Goal: Task Accomplishment & Management: Use online tool/utility

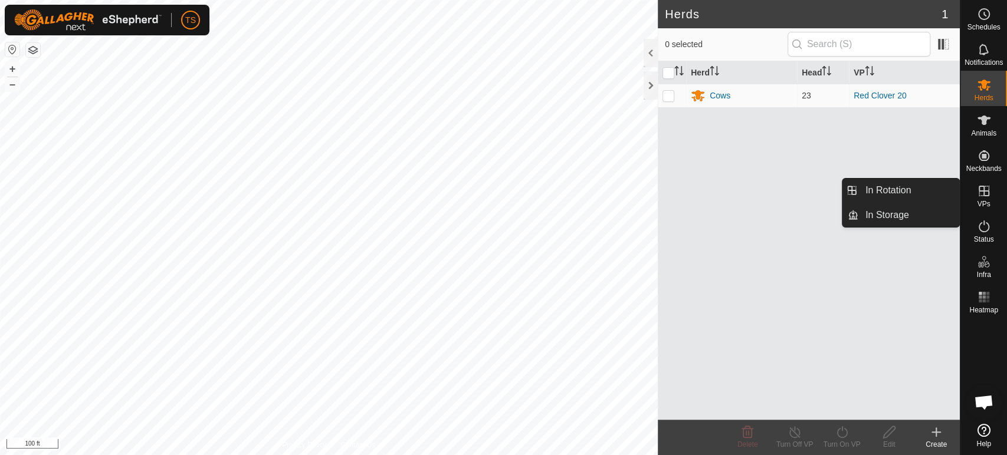
click at [985, 194] on icon at bounding box center [984, 191] width 14 height 14
click at [908, 196] on link "In Rotation" at bounding box center [908, 191] width 101 height 24
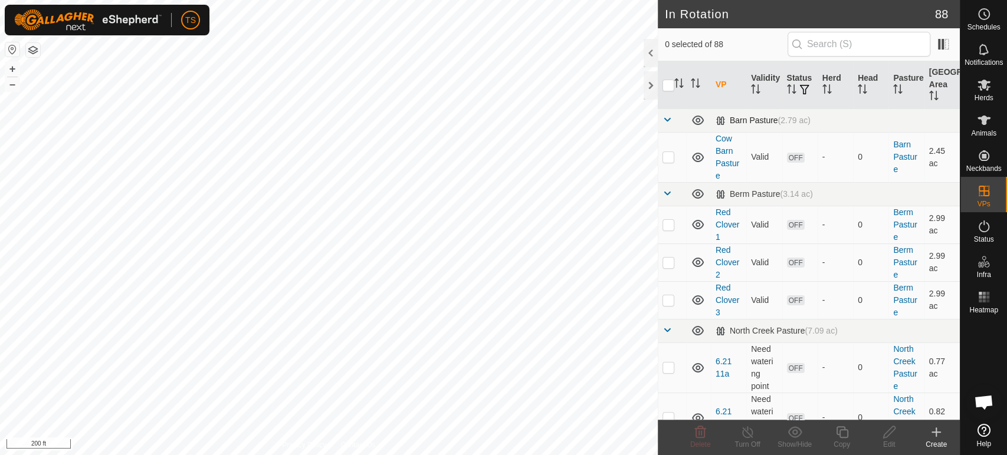
click at [663, 117] on span at bounding box center [666, 119] width 9 height 9
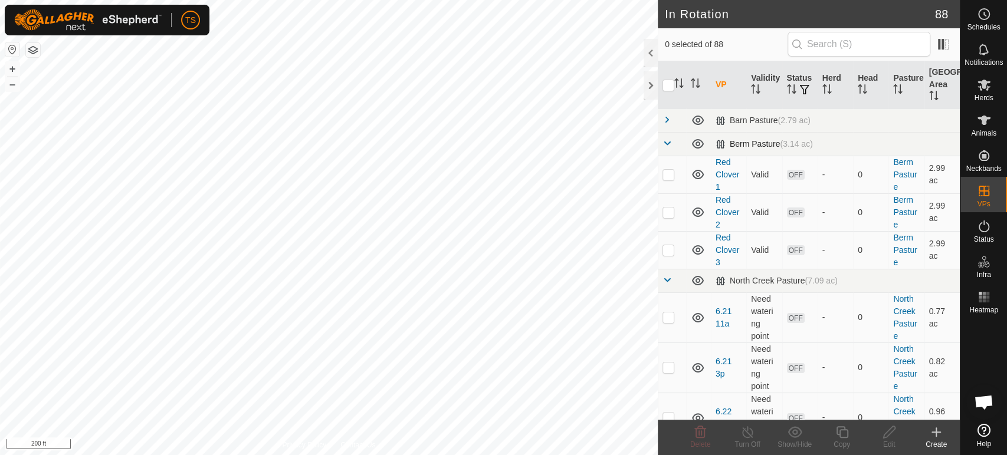
click at [665, 143] on span at bounding box center [666, 143] width 9 height 9
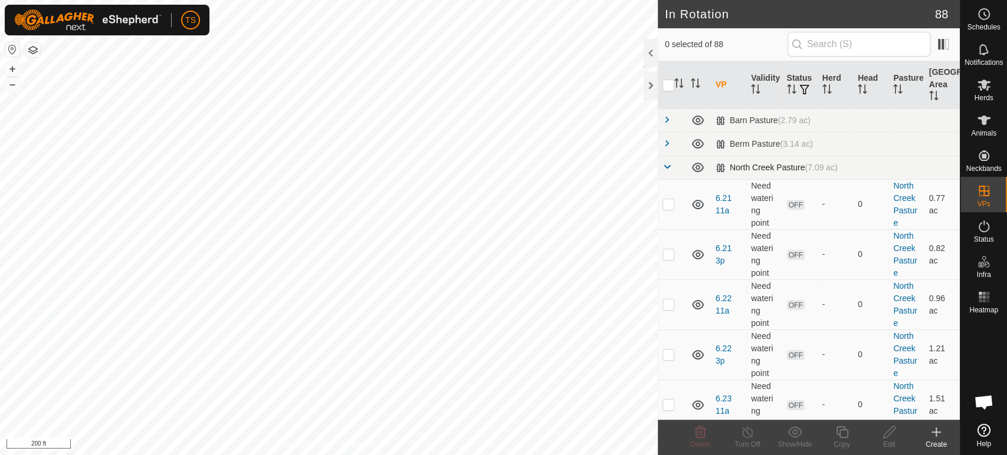
click at [665, 168] on span at bounding box center [666, 166] width 9 height 9
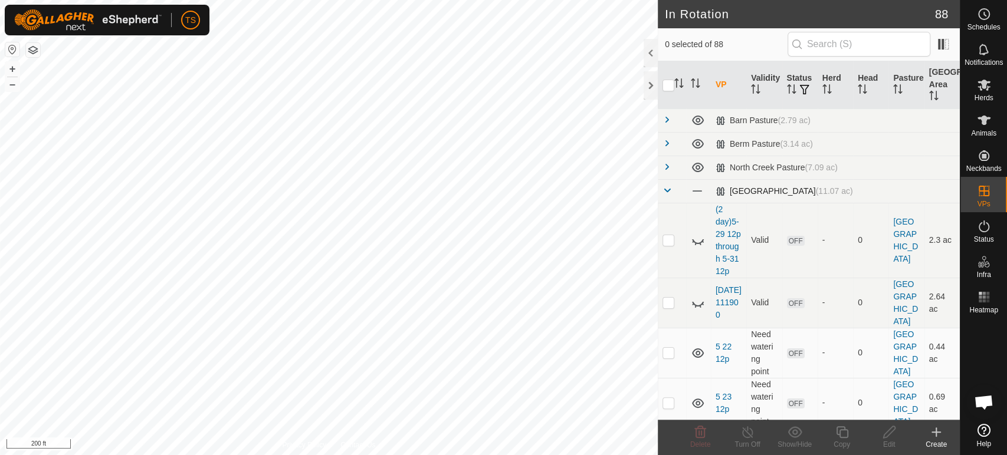
click at [662, 193] on span at bounding box center [666, 190] width 9 height 9
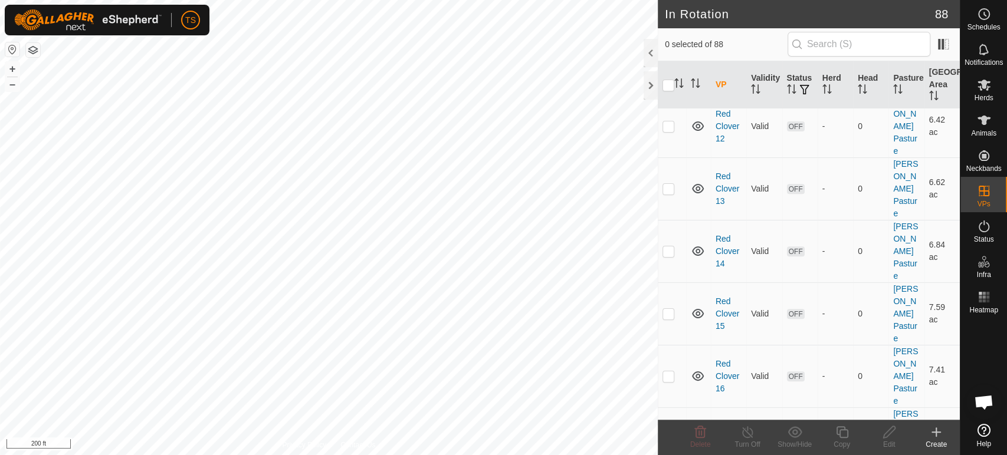
scroll to position [327, 0]
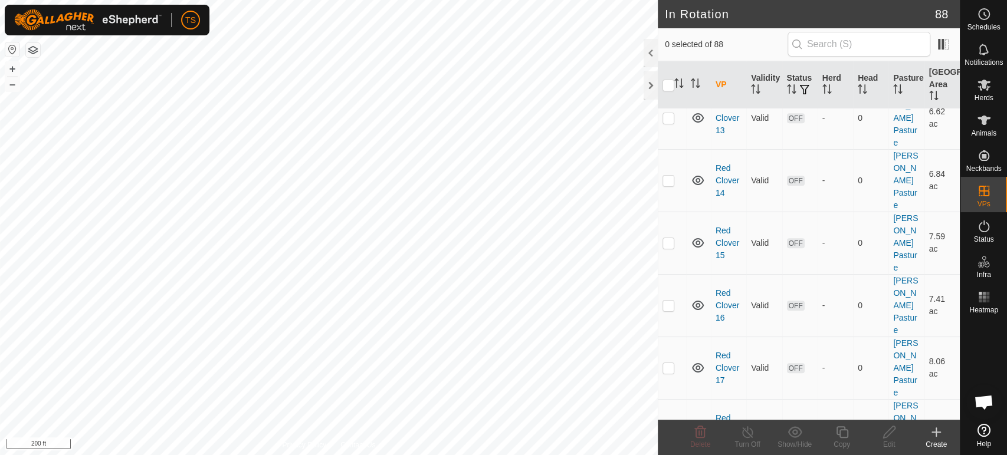
checkbox input "true"
click at [834, 432] on icon at bounding box center [841, 432] width 15 height 14
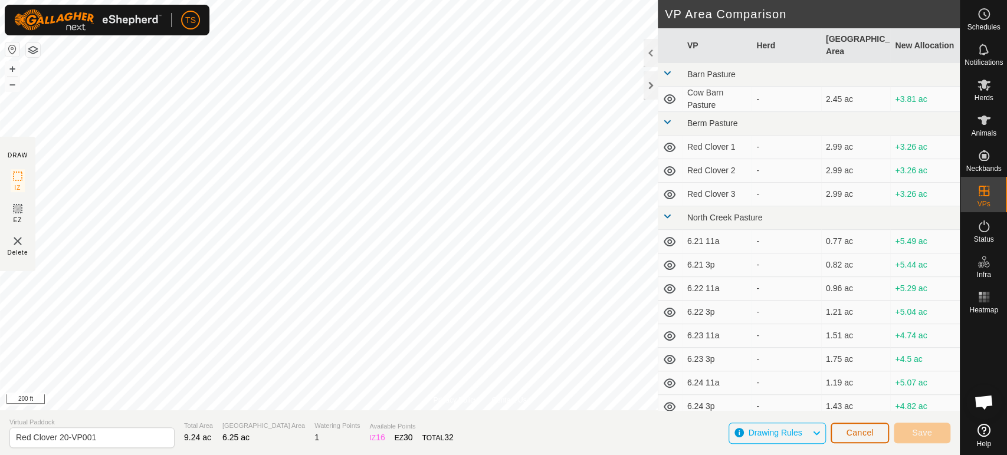
click at [852, 434] on span "Cancel" at bounding box center [860, 432] width 28 height 9
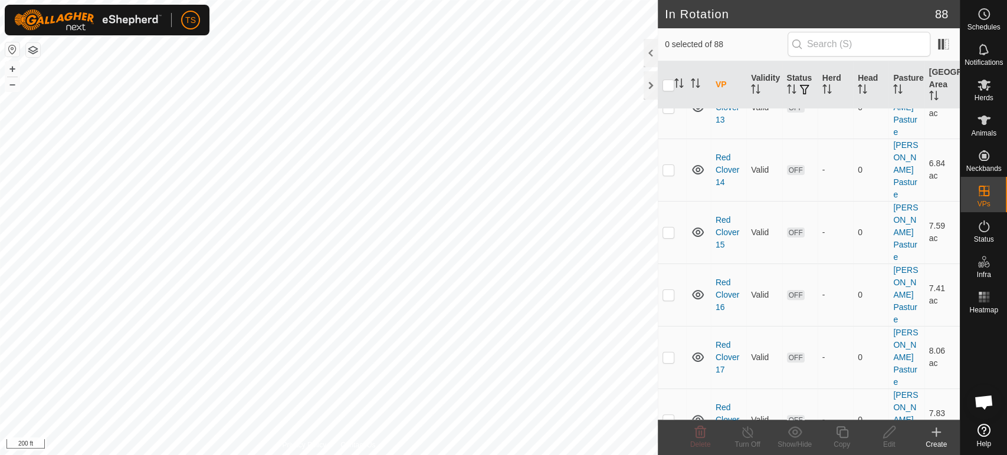
scroll to position [3235, 0]
checkbox input "true"
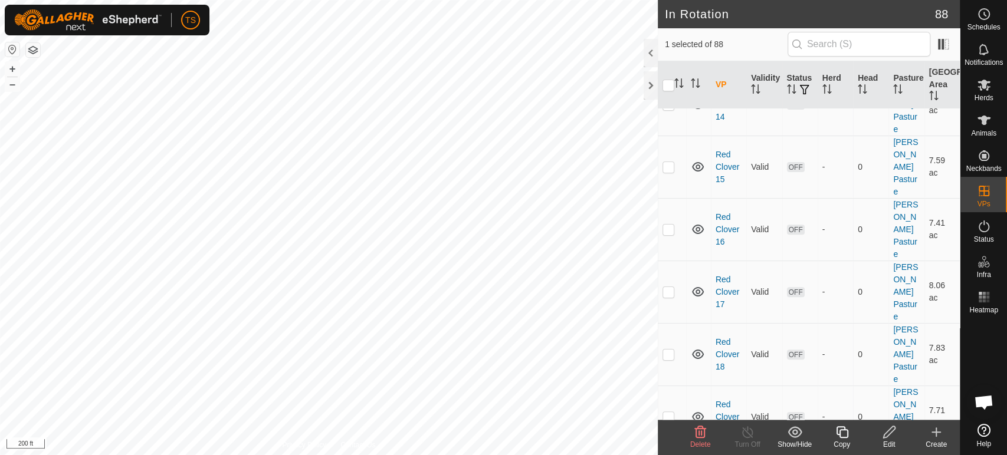
click at [844, 439] on div "Copy" at bounding box center [841, 444] width 47 height 11
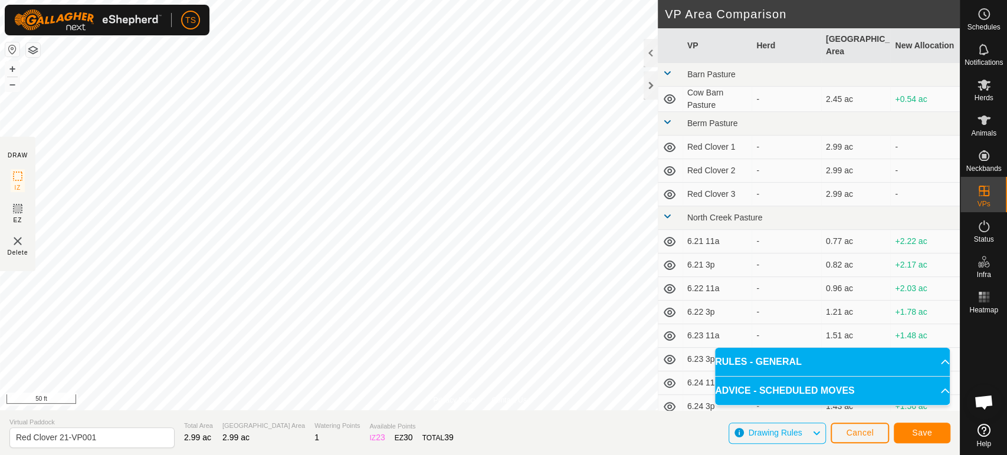
click at [340, 0] on html "TS Schedules Notifications Herds Animals Neckbands VPs Status Infra Heatmap Hel…" at bounding box center [503, 227] width 1007 height 455
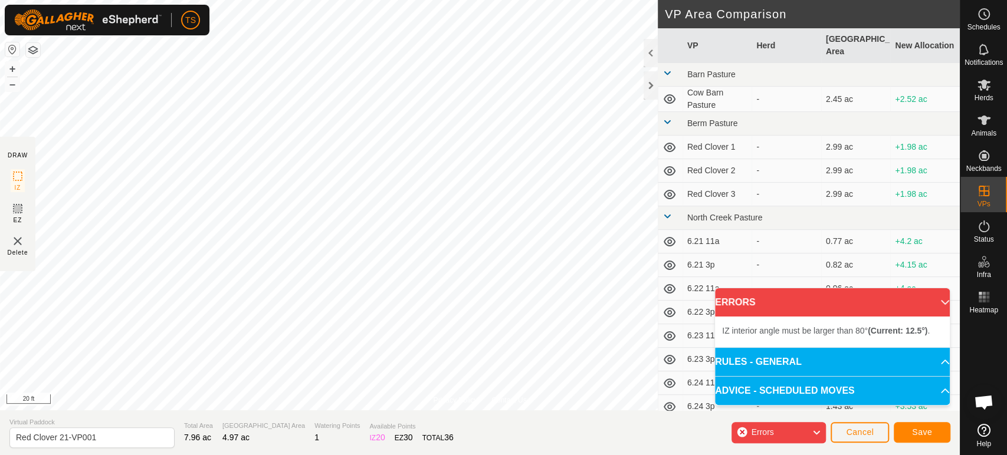
click at [0, 245] on div "Privacy Policy Contact Us Status: OFF Type: Inclusion Zone + – ⇧ i 20 ft DRAW I…" at bounding box center [479, 227] width 959 height 455
click at [374, 236] on div "Status: OFF Type: Inclusion Zone + – ⇧ i 10 ft" at bounding box center [479, 205] width 959 height 410
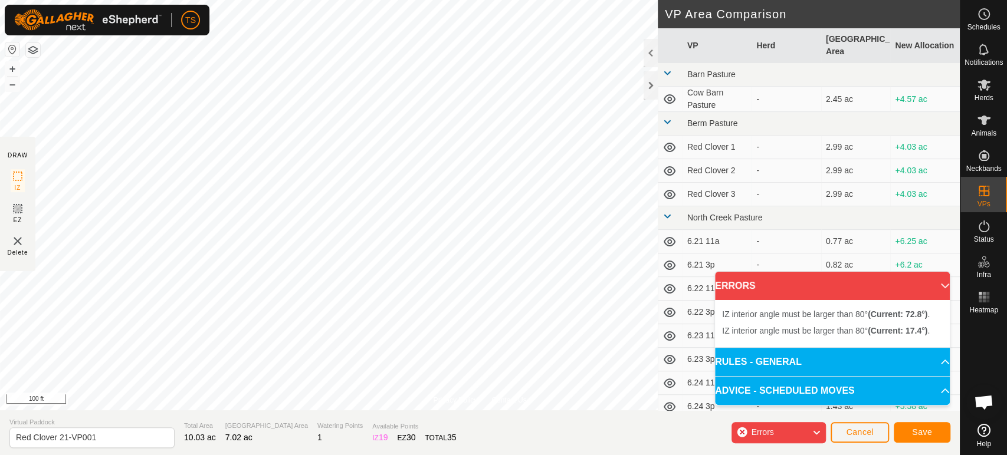
click at [663, 265] on div "Privacy Policy Contact Us Status: OFF Type: Inclusion Zone + – ⇧ i 100 ft DRAW …" at bounding box center [479, 227] width 959 height 455
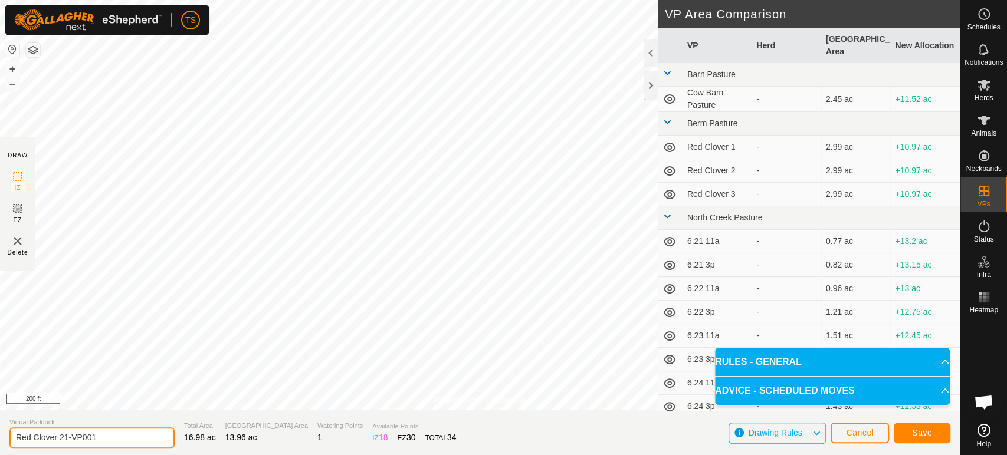
drag, startPoint x: 120, startPoint y: 437, endPoint x: 0, endPoint y: 438, distance: 119.7
click at [0, 438] on section "Virtual Paddock Red Clover 21-VP001 Total Area 16.98 ac Grazing Area 13.96 ac W…" at bounding box center [479, 432] width 959 height 45
type input "Vacation Berm and P2M"
click at [910, 428] on button "Save" at bounding box center [921, 433] width 57 height 21
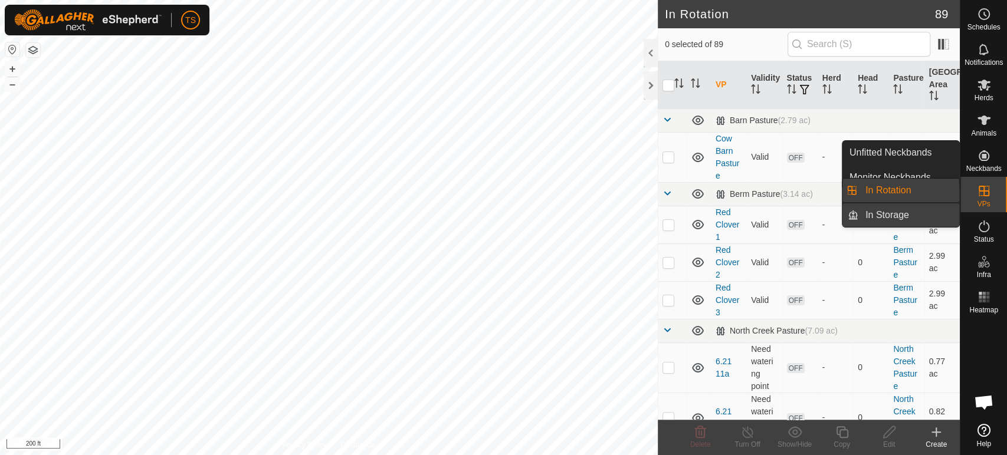
click at [916, 216] on link "In Storage" at bounding box center [908, 215] width 101 height 24
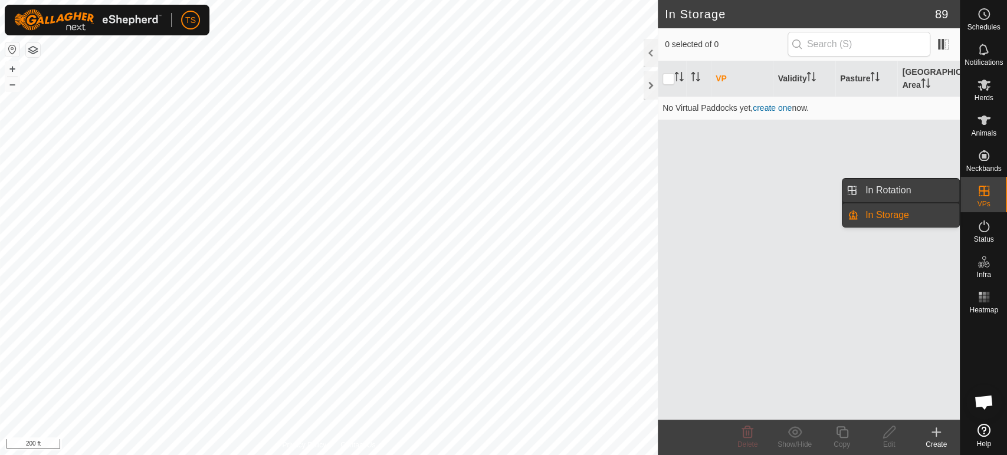
click at [925, 195] on link "In Rotation" at bounding box center [908, 191] width 101 height 24
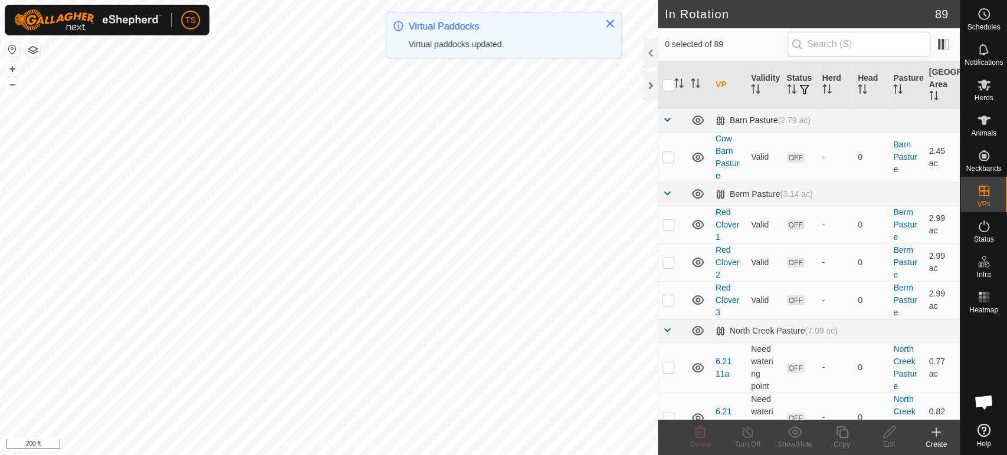
click at [667, 121] on span at bounding box center [666, 119] width 9 height 9
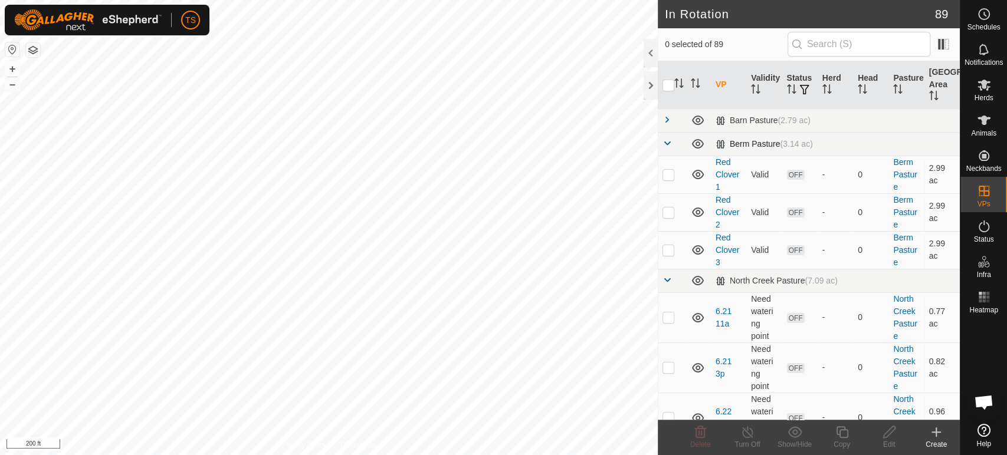
click at [669, 142] on span at bounding box center [666, 143] width 9 height 9
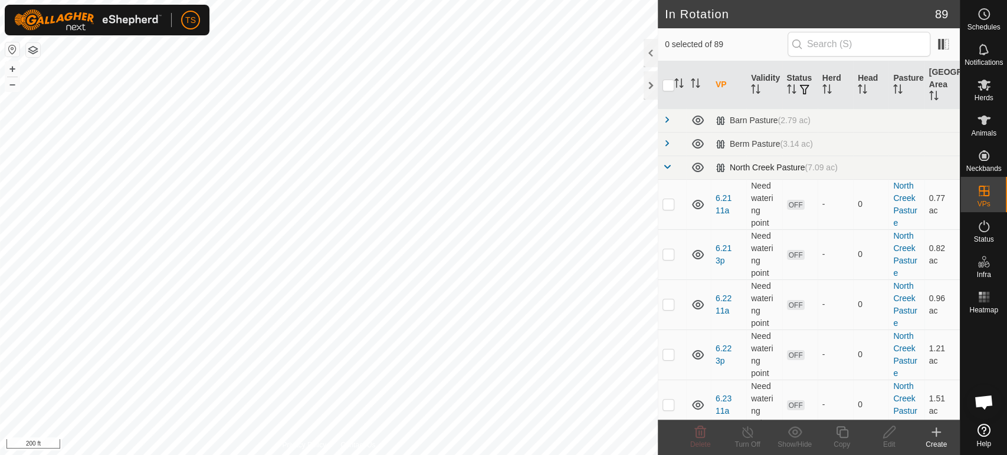
click at [665, 165] on span at bounding box center [666, 166] width 9 height 9
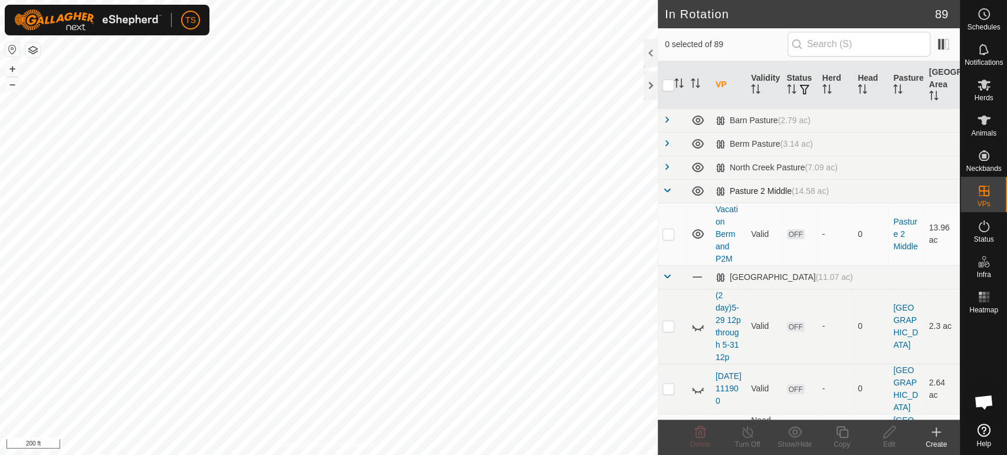
click at [666, 187] on span at bounding box center [666, 190] width 9 height 9
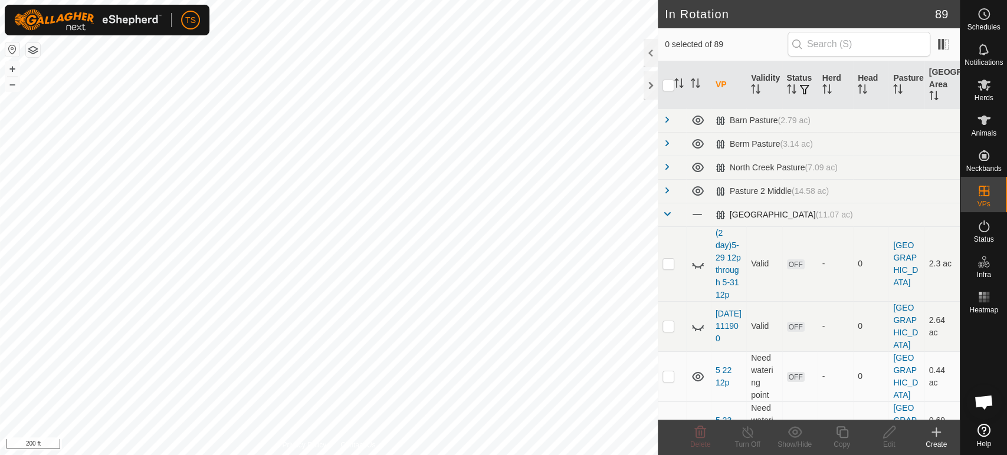
click at [665, 211] on span at bounding box center [666, 213] width 9 height 9
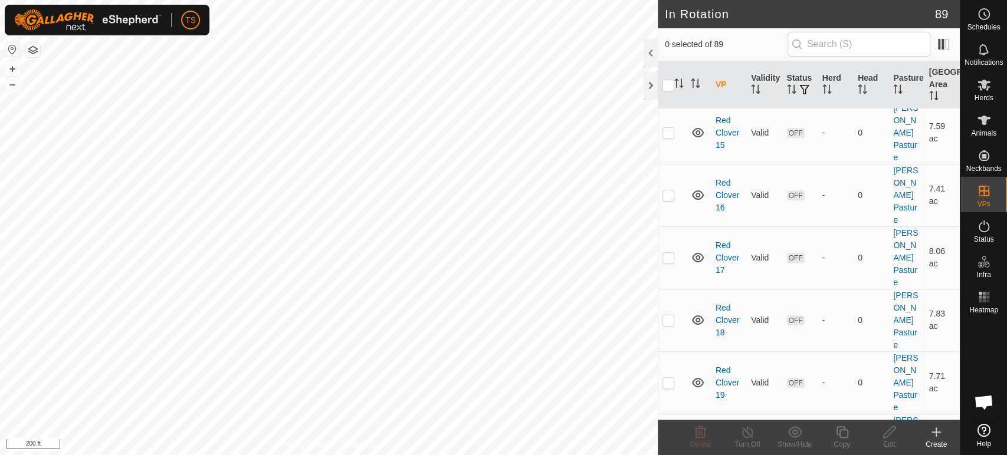
scroll to position [458, 0]
checkbox input "true"
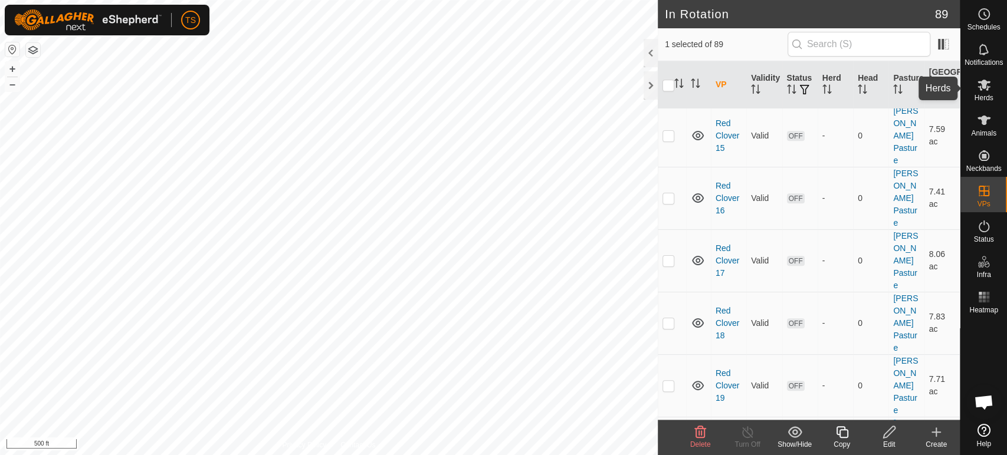
click at [991, 89] on es-mob-svg-icon at bounding box center [983, 84] width 21 height 19
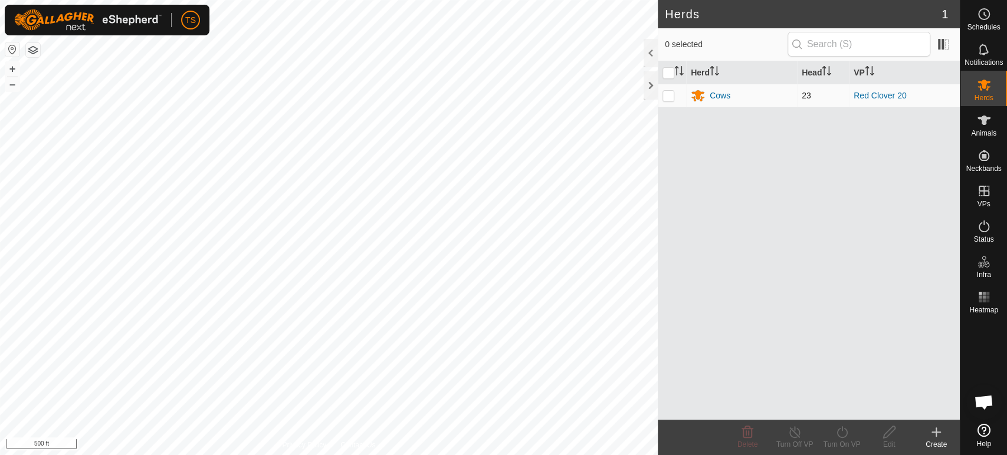
click at [670, 94] on p-checkbox at bounding box center [668, 95] width 12 height 9
checkbox input "true"
click at [836, 428] on icon at bounding box center [841, 432] width 15 height 14
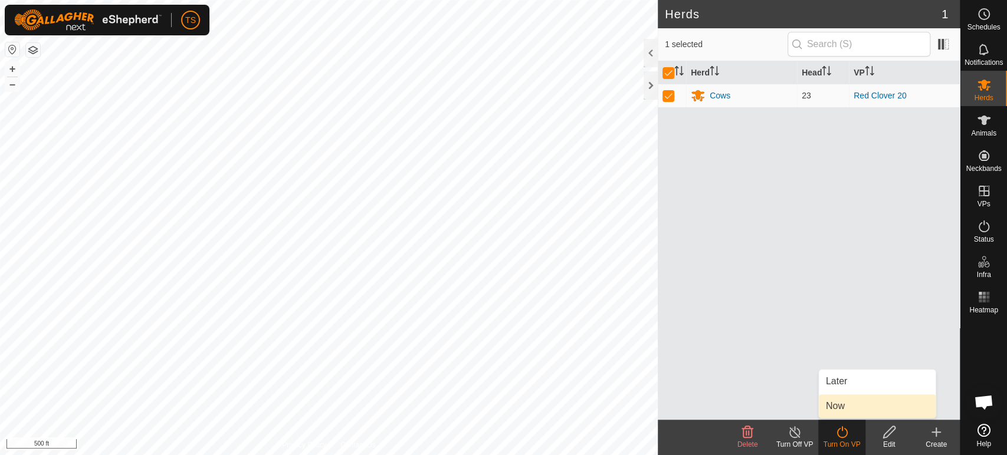
click at [847, 400] on link "Now" at bounding box center [877, 407] width 117 height 24
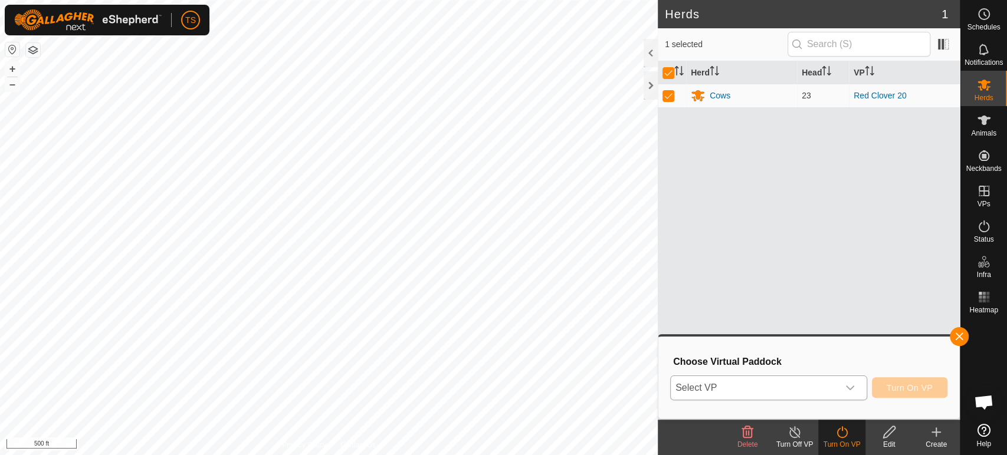
click at [838, 392] on div "dropdown trigger" at bounding box center [850, 388] width 24 height 24
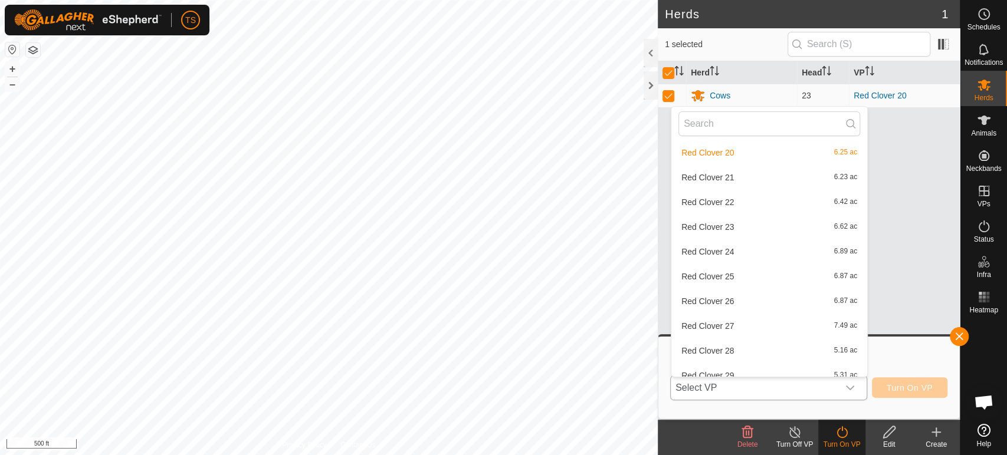
scroll to position [1774, 0]
click at [751, 201] on li "Red Clover 21 6.23 ac" at bounding box center [769, 201] width 196 height 24
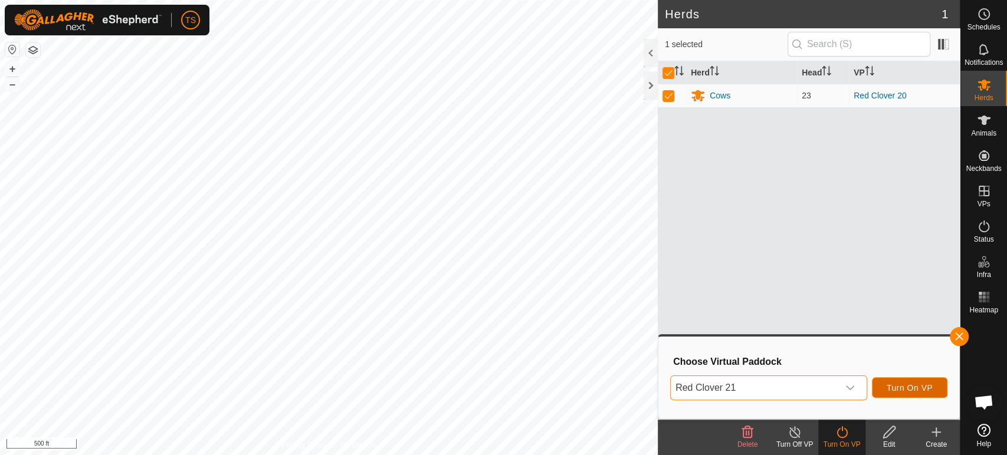
click at [929, 383] on span "Turn On VP" at bounding box center [909, 387] width 46 height 9
